Goal: Transaction & Acquisition: Purchase product/service

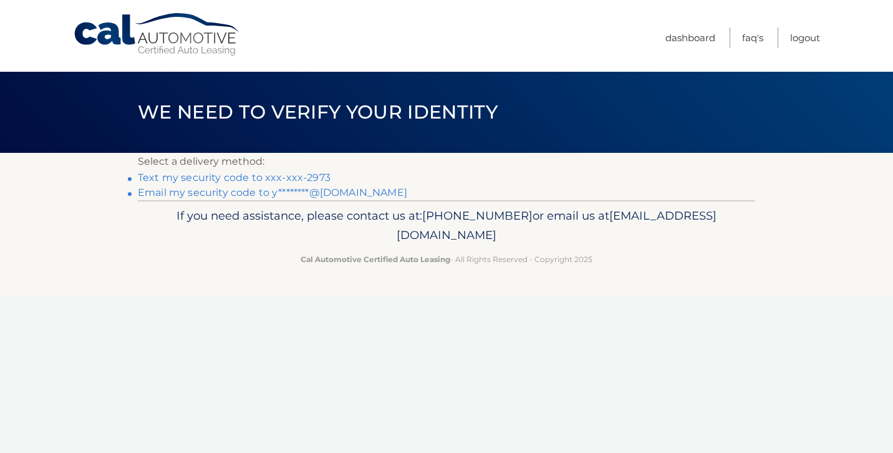
click at [237, 194] on link "Email my security code to y********@[DOMAIN_NAME]" at bounding box center [272, 192] width 269 height 12
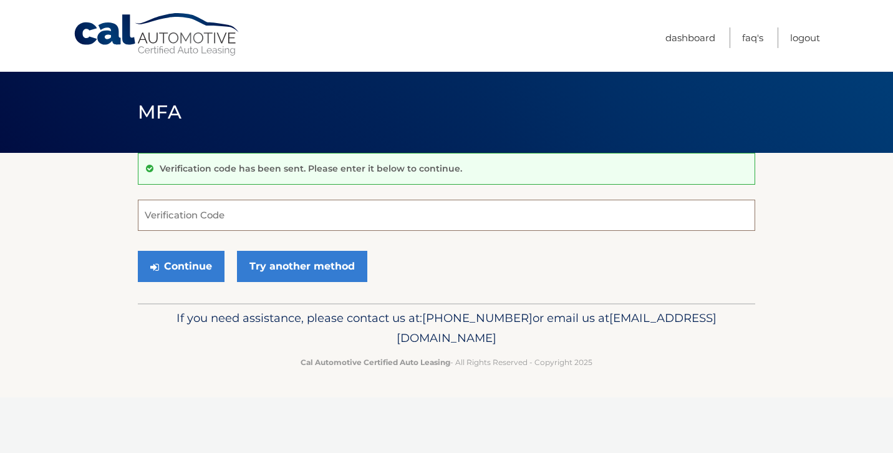
click at [211, 213] on input "Verification Code" at bounding box center [446, 215] width 617 height 31
type input "426920"
click at [202, 267] on button "Continue" at bounding box center [181, 266] width 87 height 31
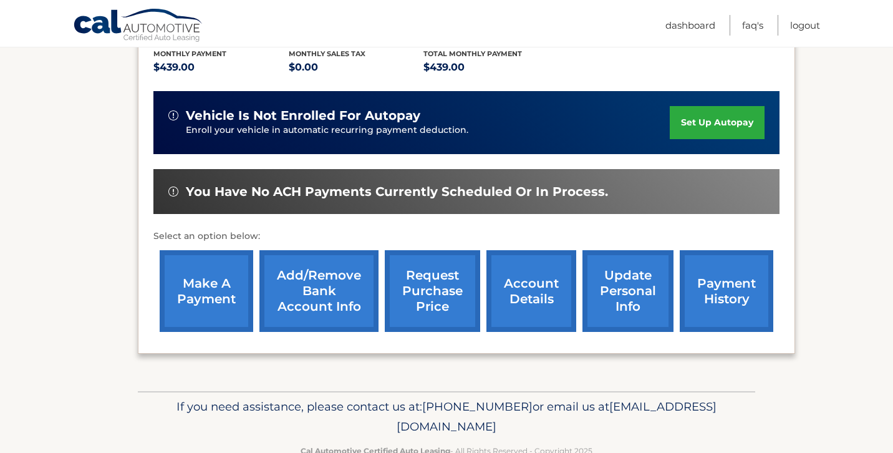
scroll to position [289, 0]
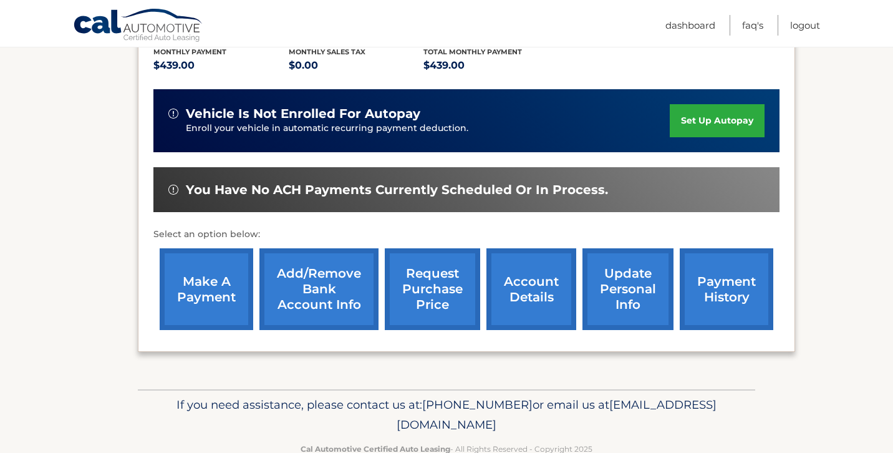
click at [211, 267] on link "make a payment" at bounding box center [207, 289] width 94 height 82
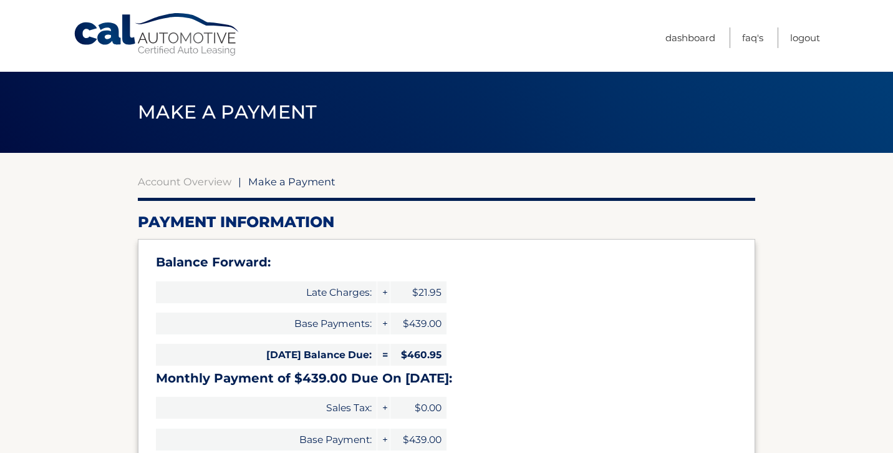
select select "ZGQ5YjUyZDEtYTM1NS00MDMyLWFjYTQtYmVkNDQ2MDlmOWI1"
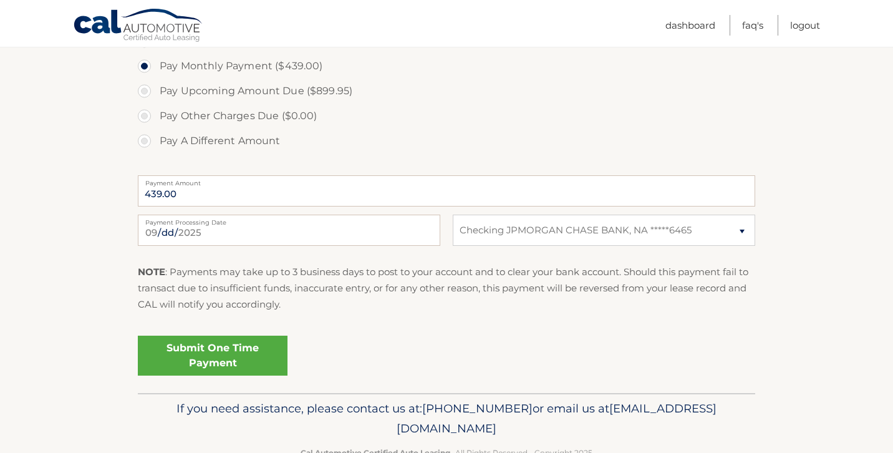
scroll to position [488, 0]
click at [208, 356] on link "Submit One Time Payment" at bounding box center [213, 355] width 150 height 40
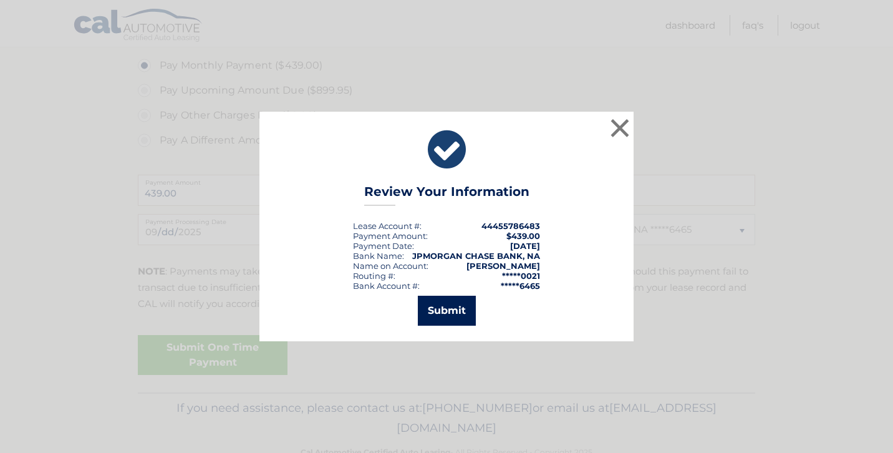
click at [447, 306] on button "Submit" at bounding box center [447, 311] width 58 height 30
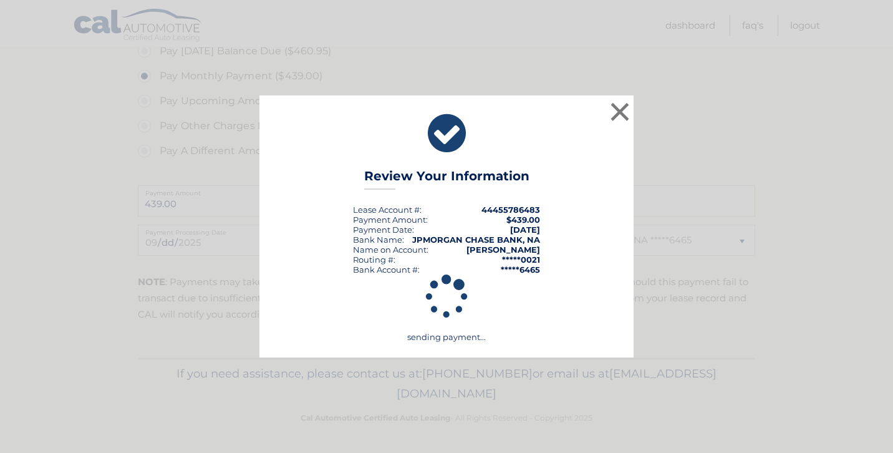
scroll to position [478, 0]
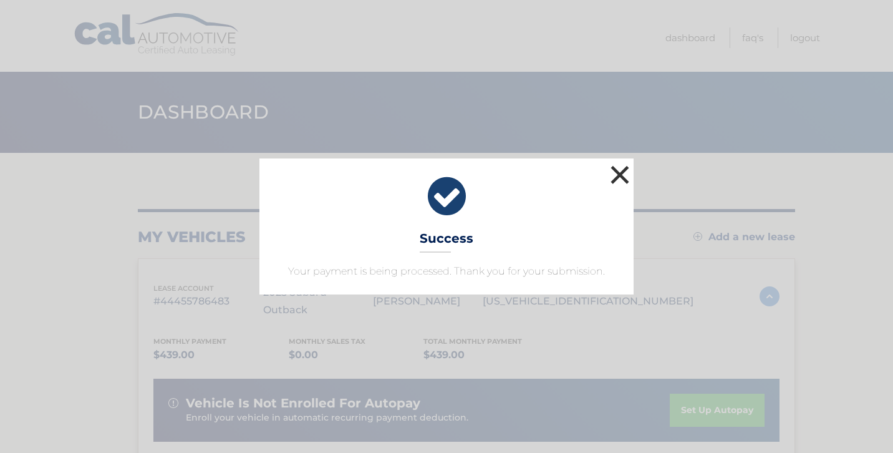
click at [618, 171] on button "×" at bounding box center [619, 174] width 25 height 25
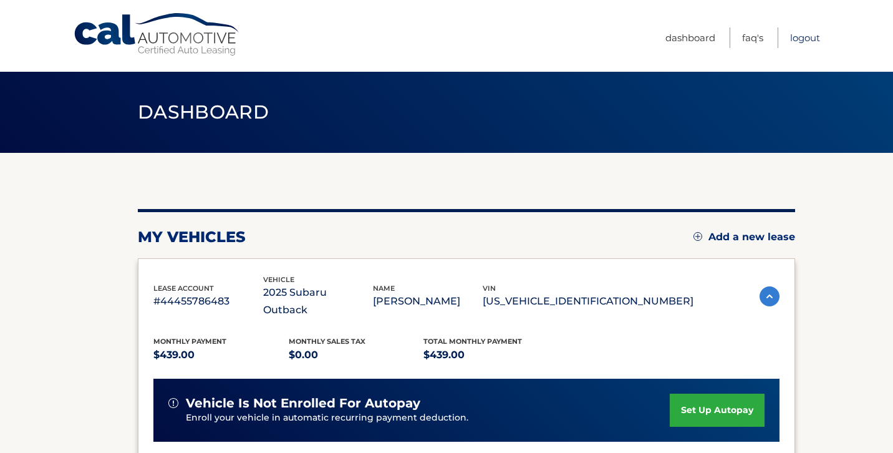
click at [816, 40] on link "Logout" at bounding box center [805, 37] width 30 height 21
